Goal: Contribute content: Add original content to the website for others to see

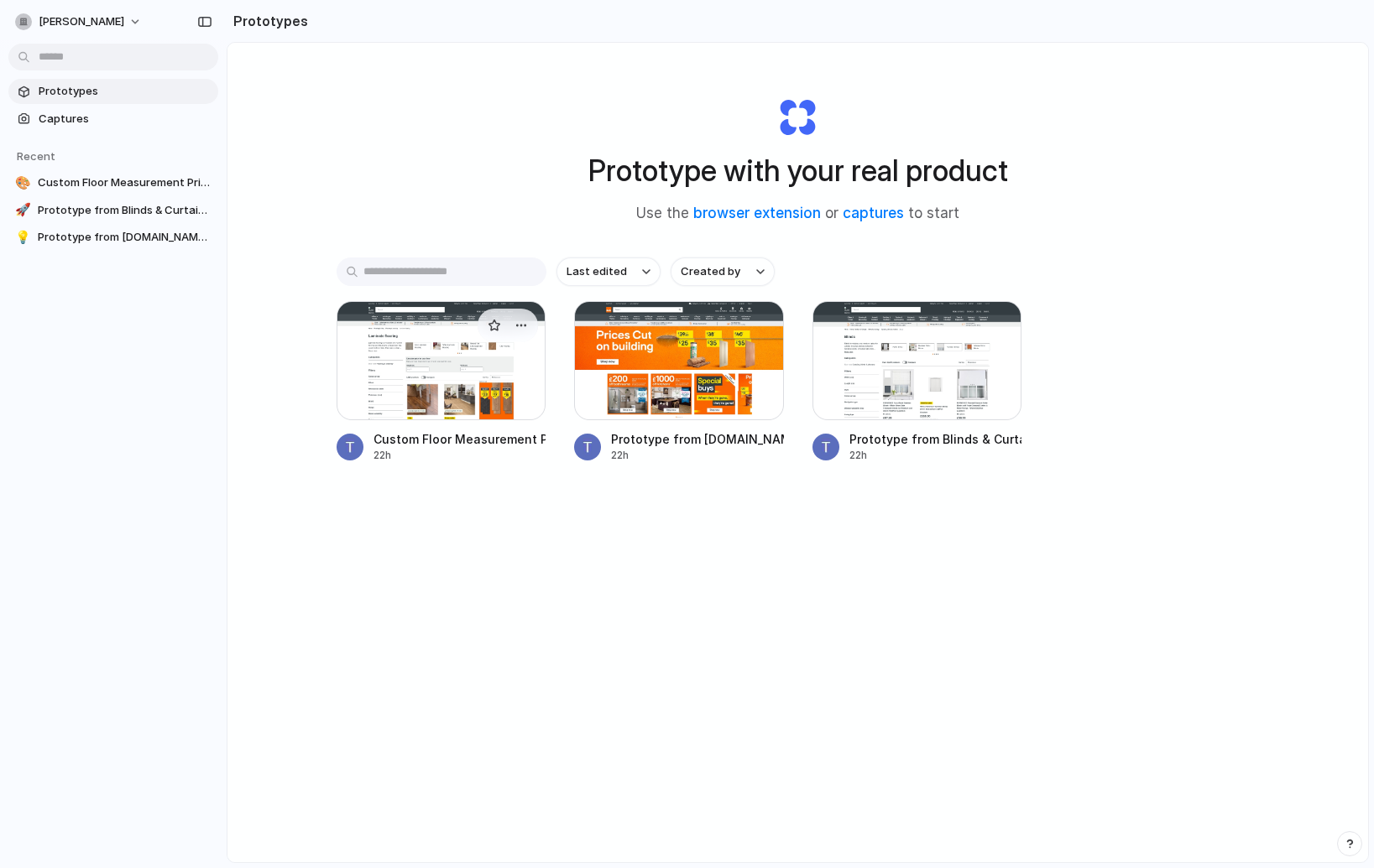
click at [460, 330] on div at bounding box center [441, 361] width 209 height 119
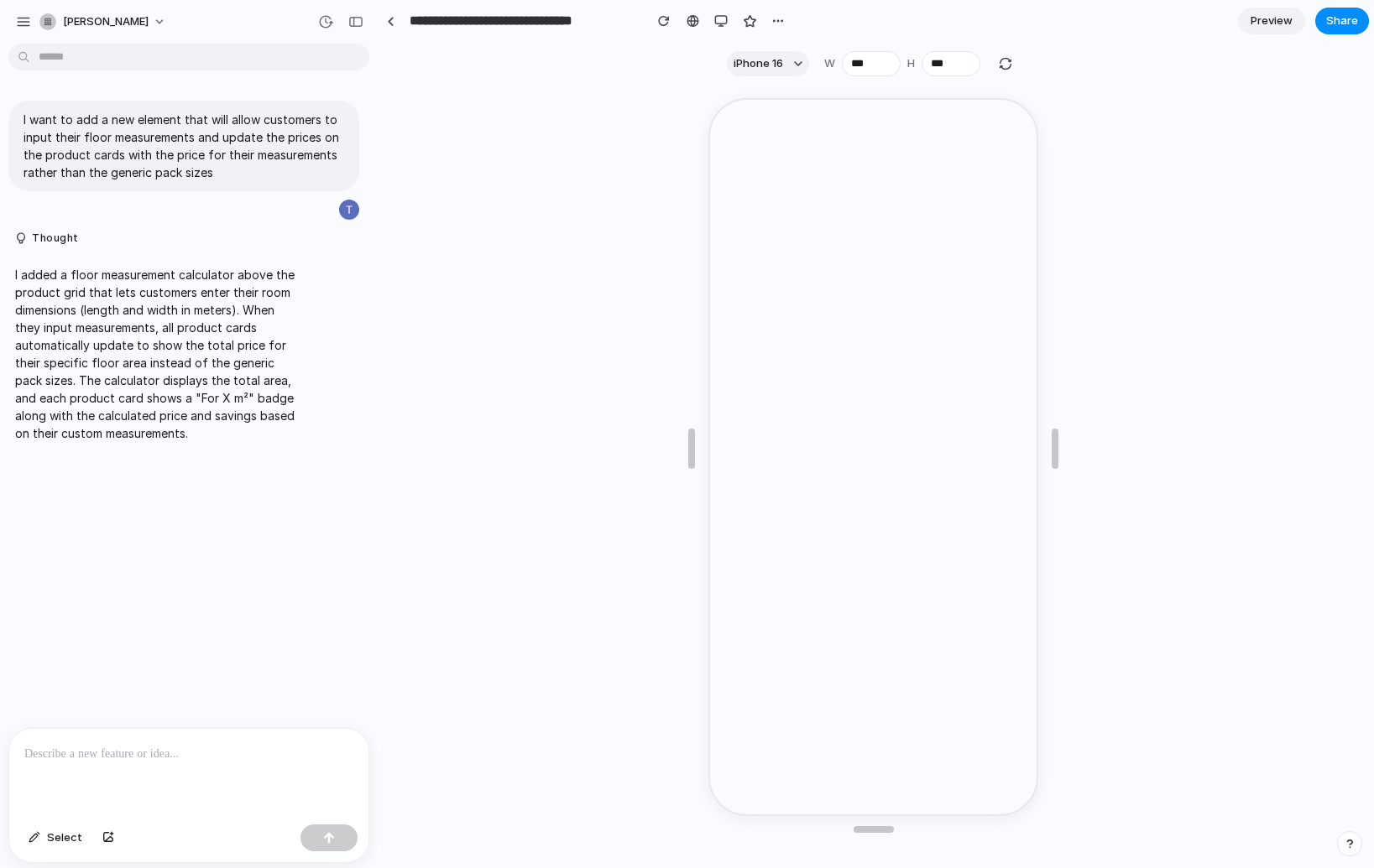
scroll to position [255, 0]
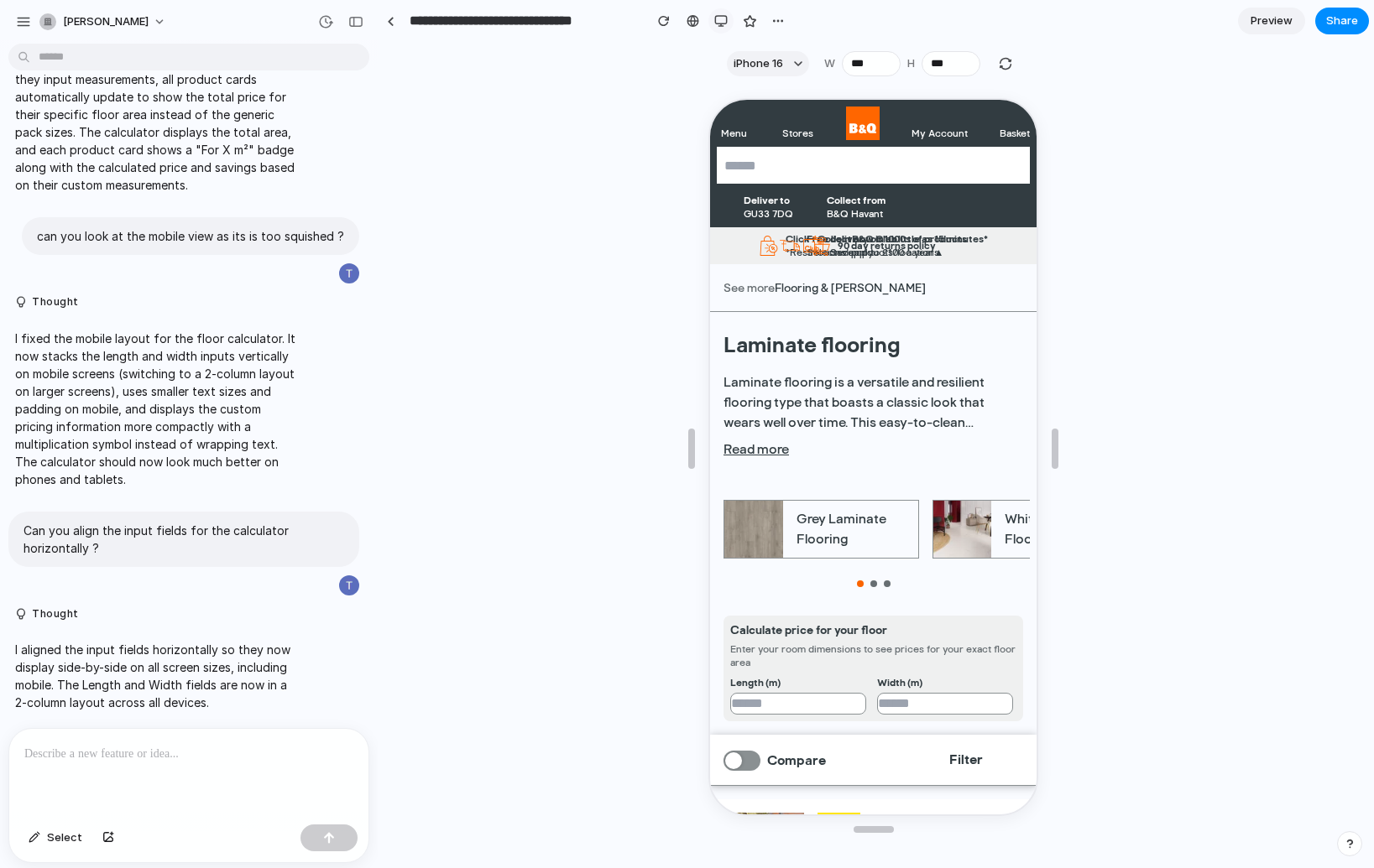
click at [718, 25] on div "button" at bounding box center [720, 20] width 13 height 13
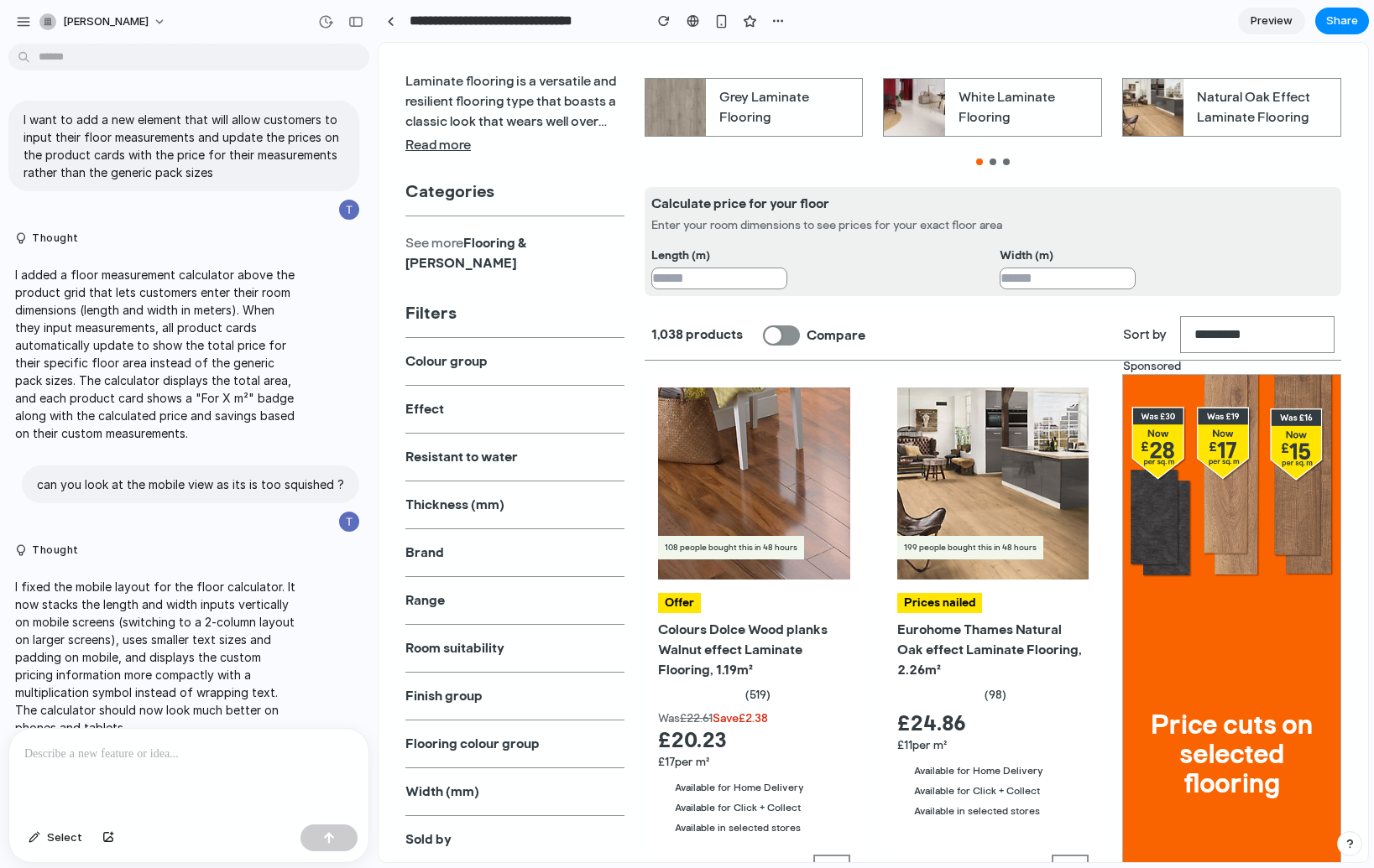
scroll to position [195, 0]
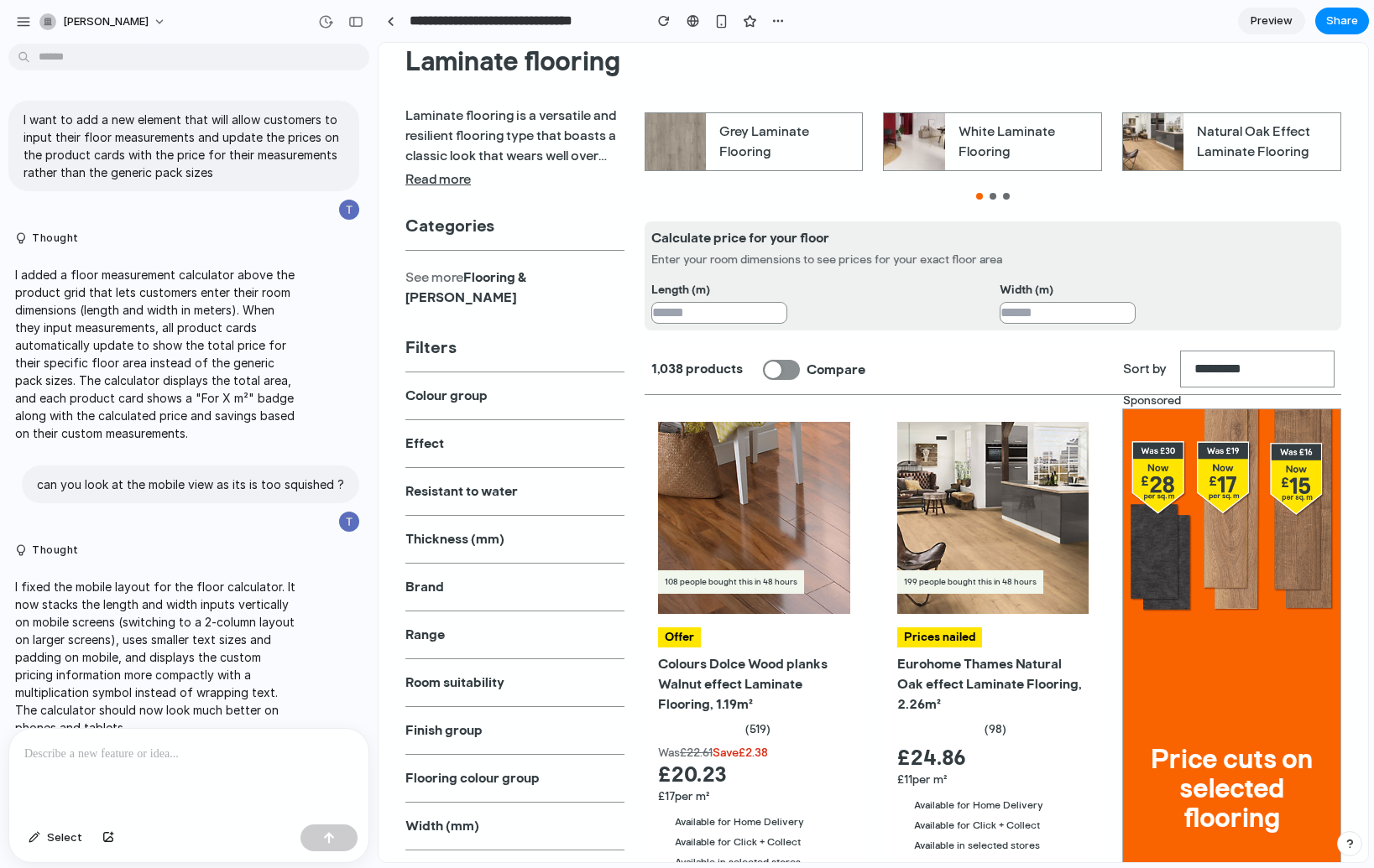
click at [747, 314] on input "number" at bounding box center [719, 313] width 136 height 22
type input "*"
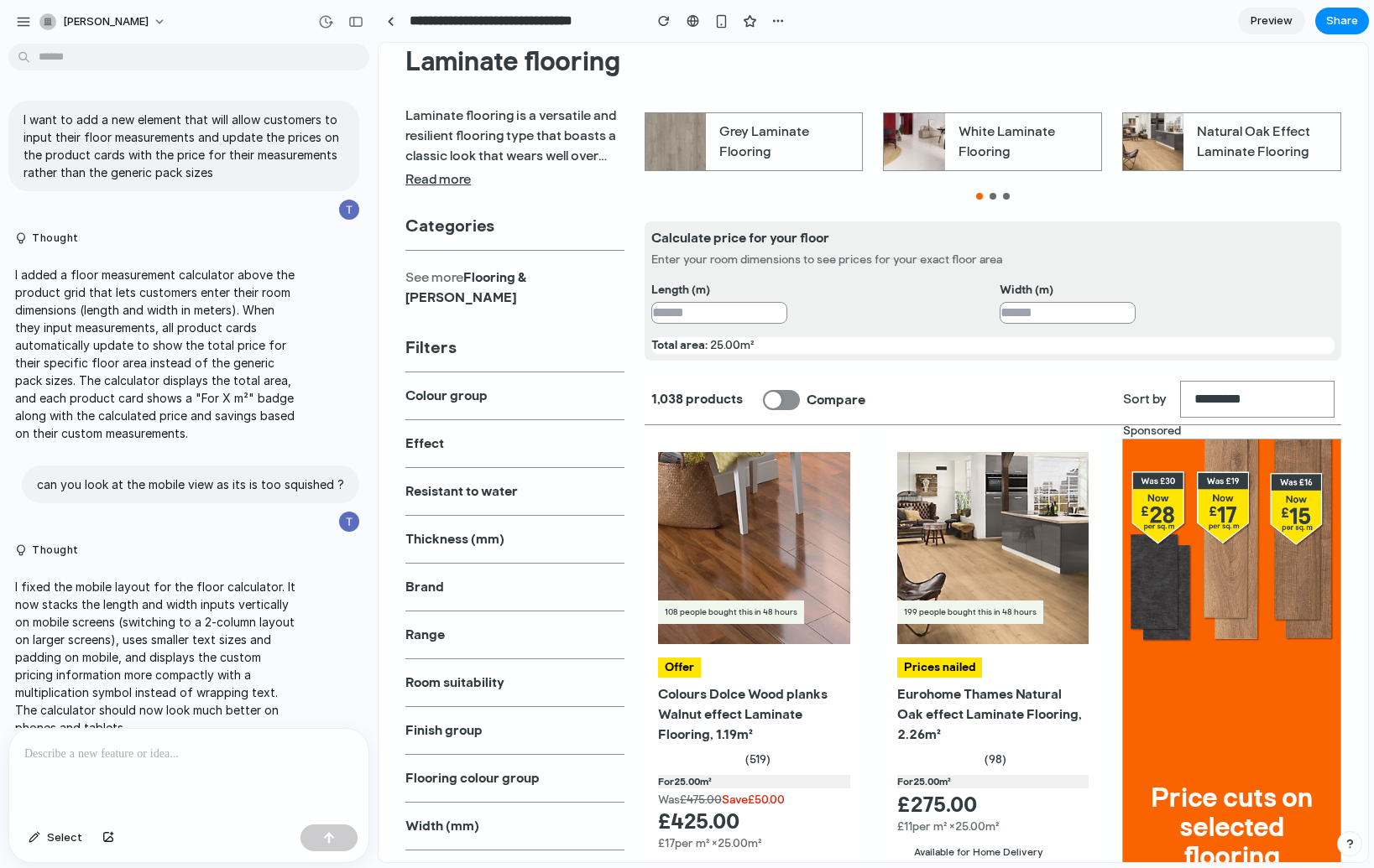
type input "*"
click at [876, 324] on div "*" at bounding box center [818, 313] width 335 height 22
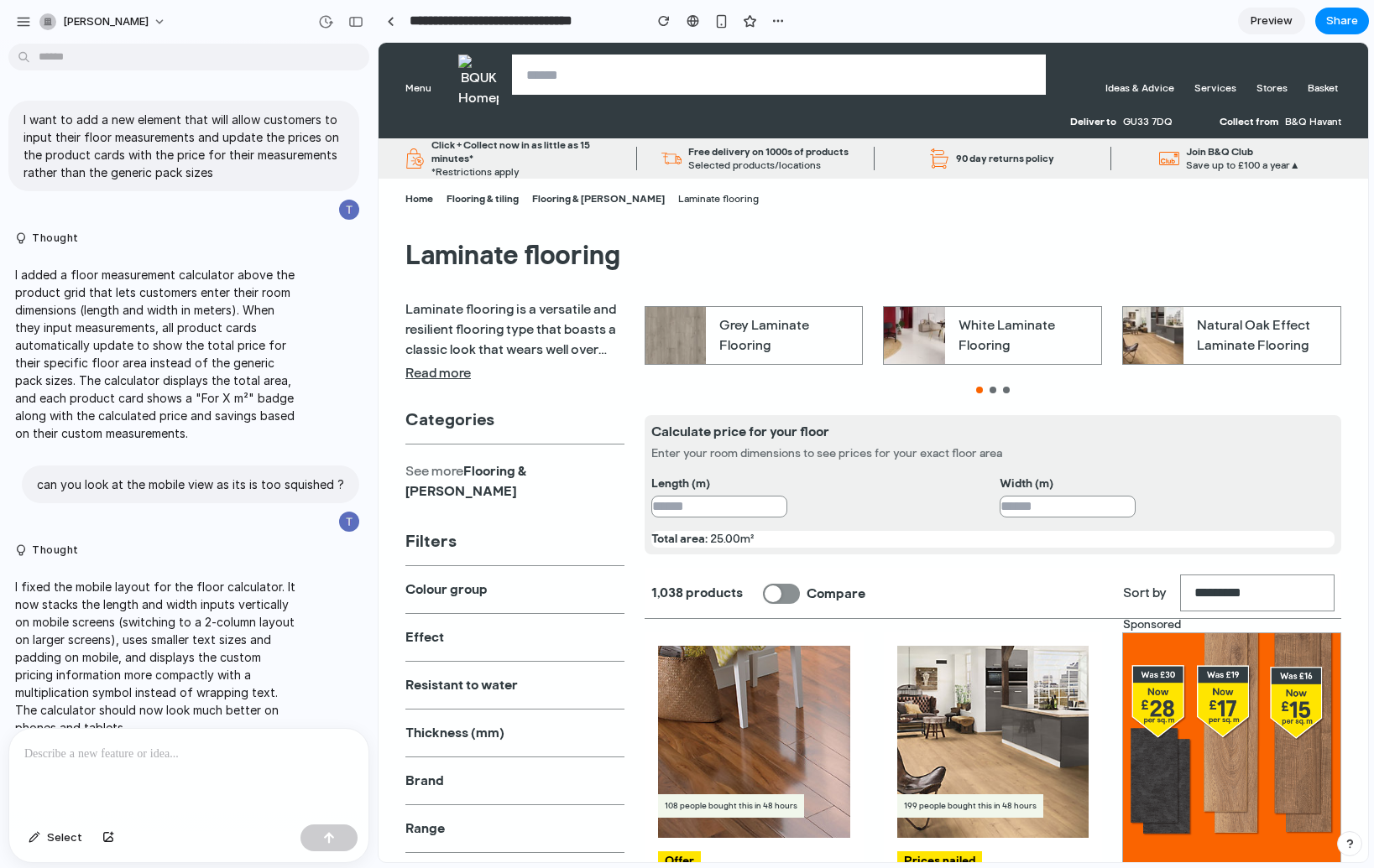
scroll to position [0, 0]
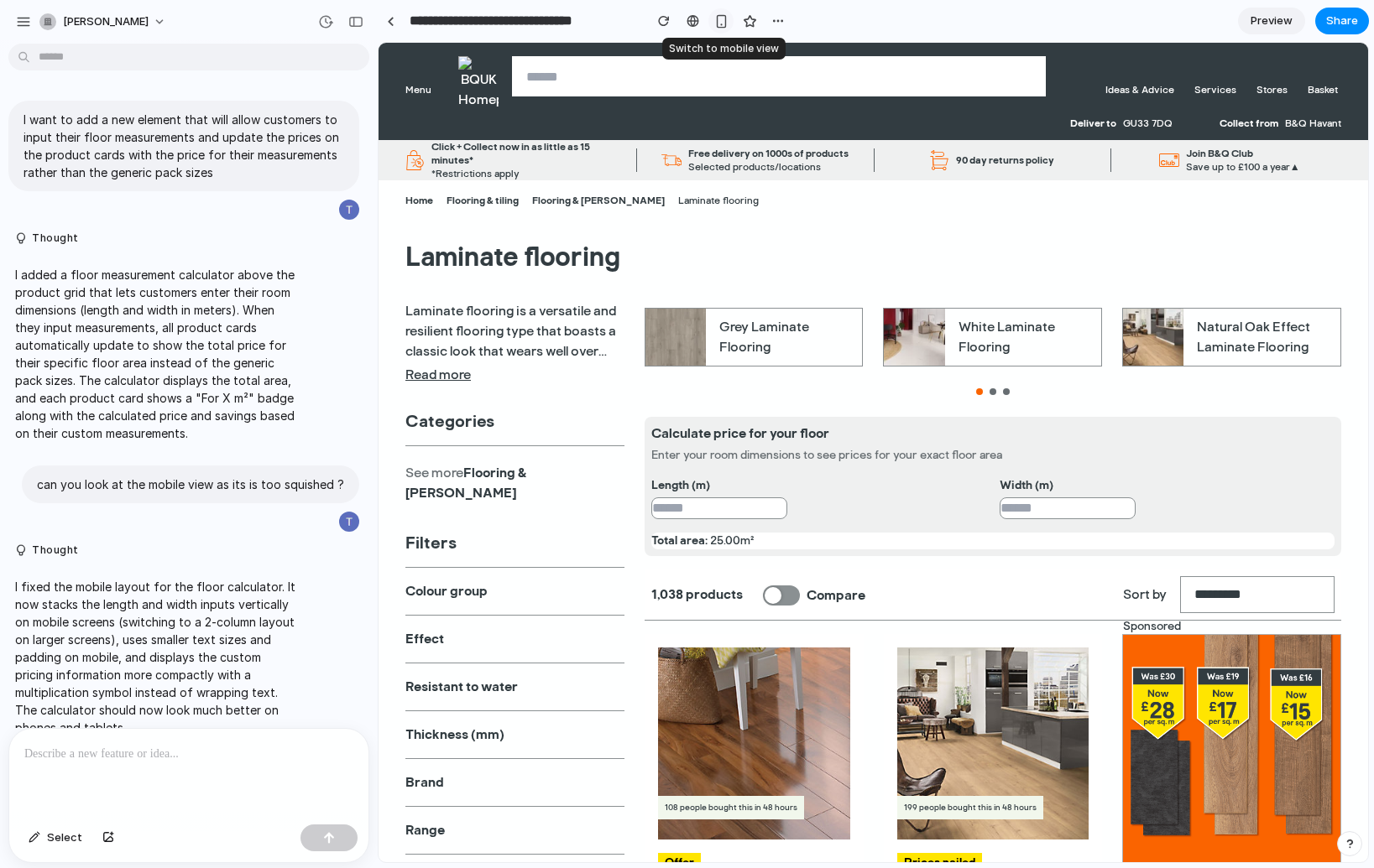
click at [725, 20] on div "button" at bounding box center [721, 21] width 14 height 14
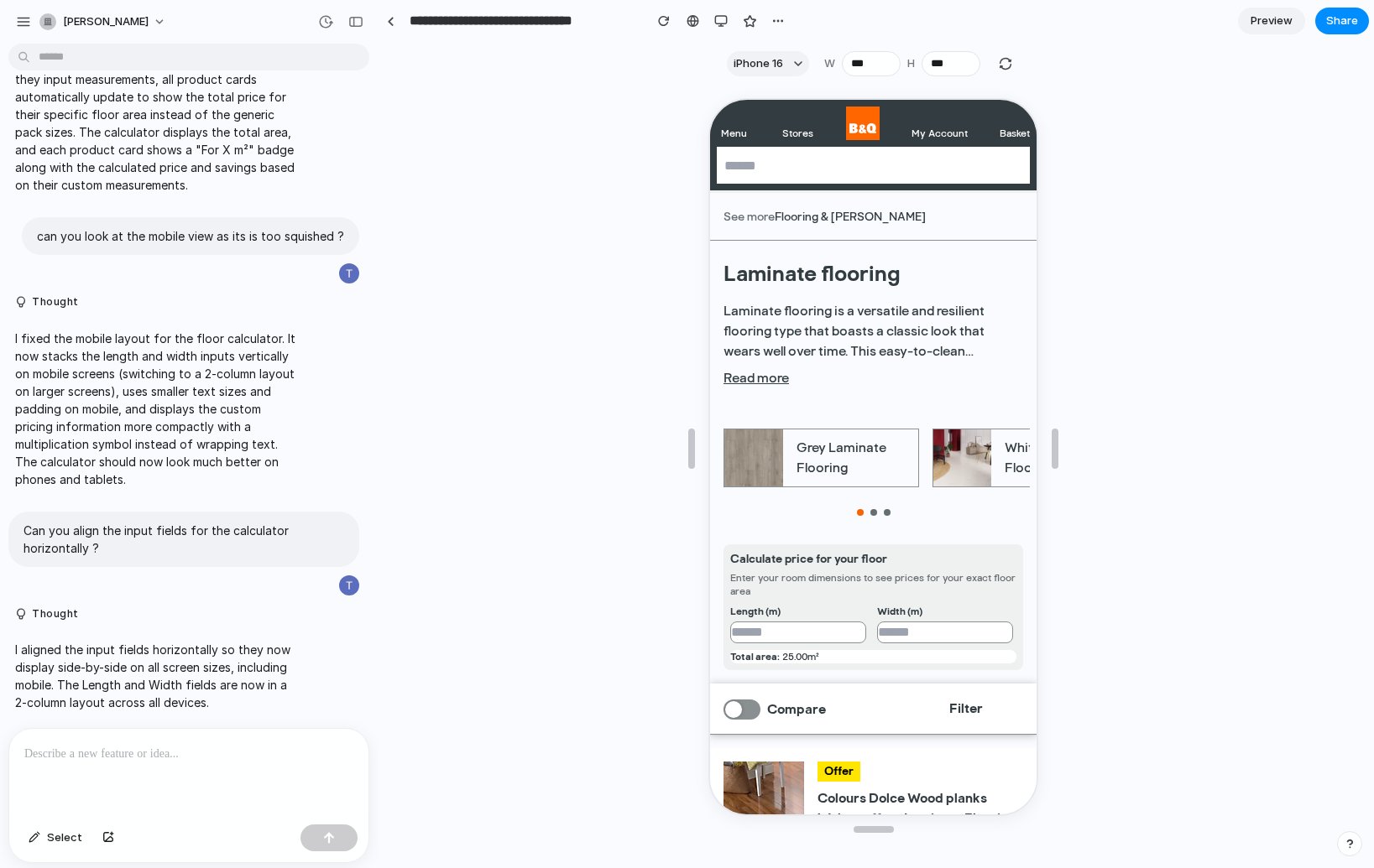
scroll to position [102, 0]
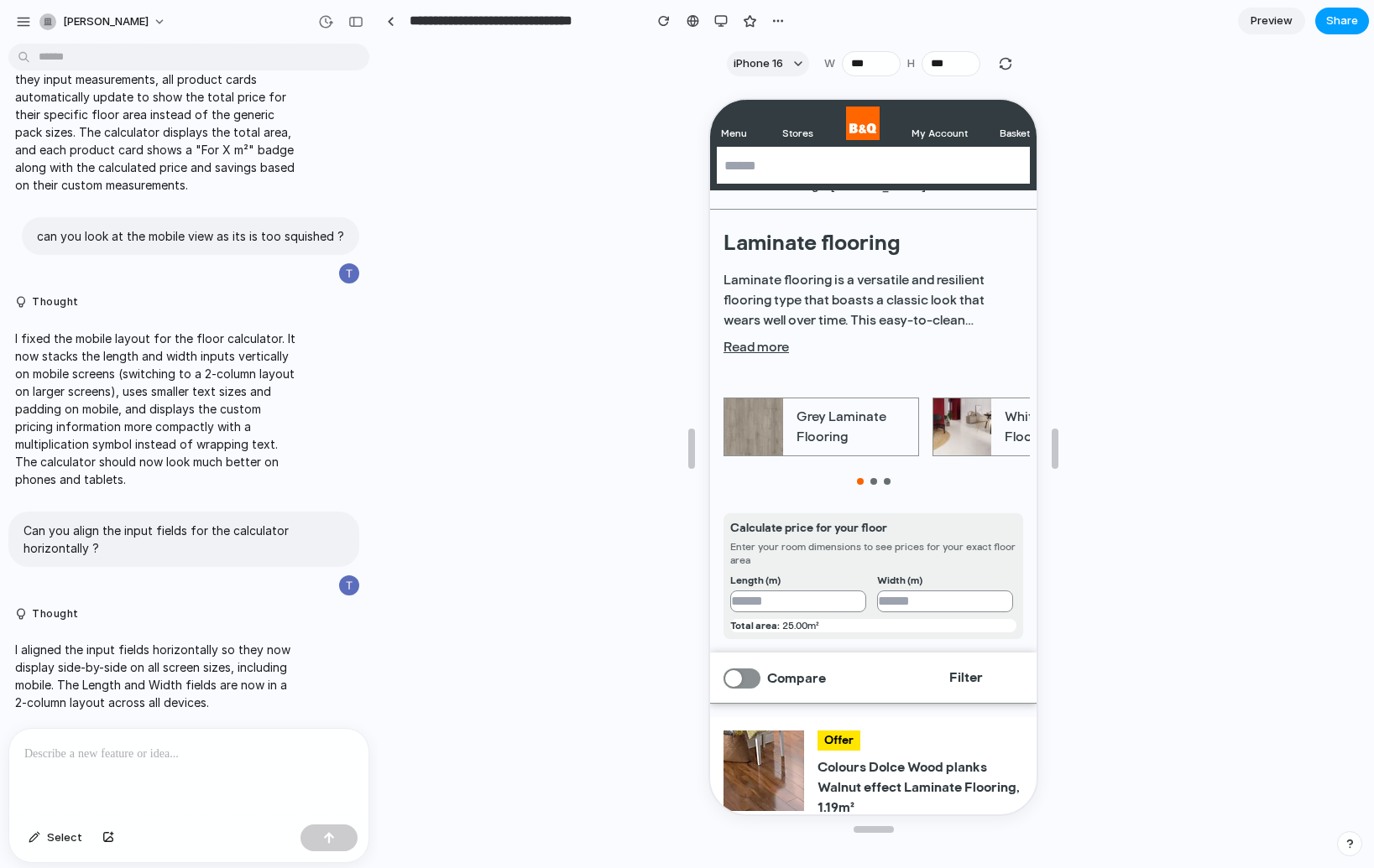
click at [1336, 30] on button "Share" at bounding box center [1342, 21] width 53 height 27
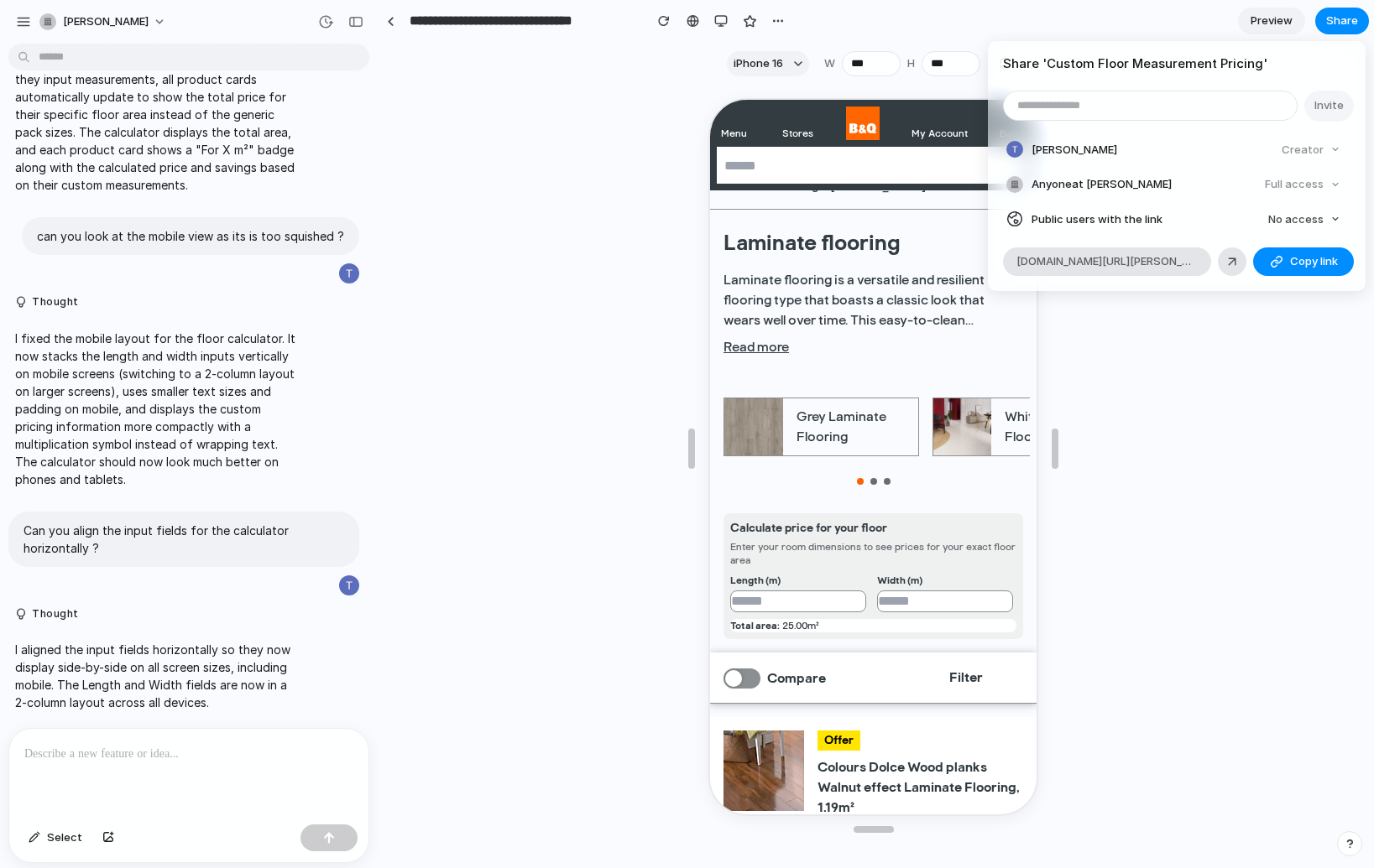
click at [650, 320] on div "Share ' Custom Floor Measurement Pricing ' Invite [PERSON_NAME] Creator Anyone …" at bounding box center [687, 434] width 1374 height 868
